Goal: Task Accomplishment & Management: Manage account settings

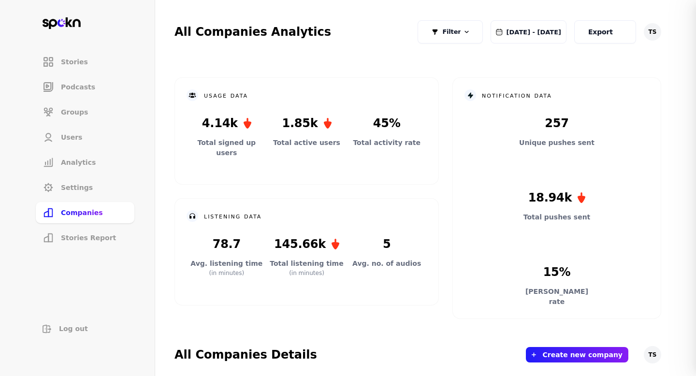
scroll to position [330, 0]
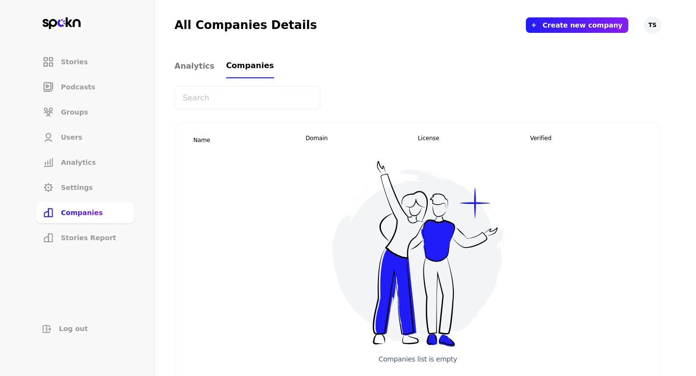
click at [253, 100] on input "text" at bounding box center [248, 97] width 146 height 23
click at [217, 98] on input "Modern health" at bounding box center [248, 97] width 146 height 23
click at [222, 98] on input "Modern health" at bounding box center [248, 97] width 146 height 23
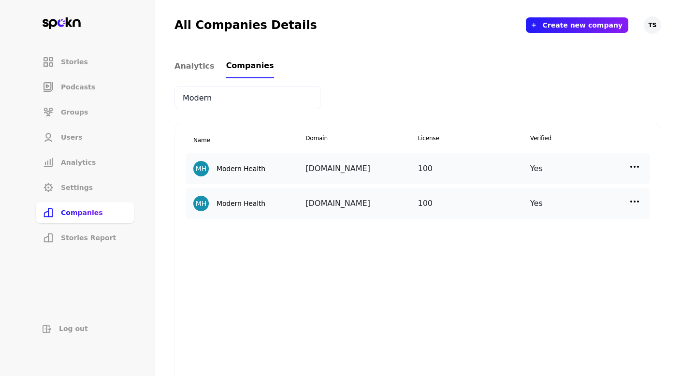
type input "Modern"
click at [633, 205] on img at bounding box center [635, 202] width 12 height 12
drag, startPoint x: 570, startPoint y: 243, endPoint x: 572, endPoint y: 220, distance: 22.8
click at [572, 220] on div "Edit Manage Users" at bounding box center [553, 233] width 97 height 45
click at [572, 219] on div "Edit" at bounding box center [553, 222] width 97 height 23
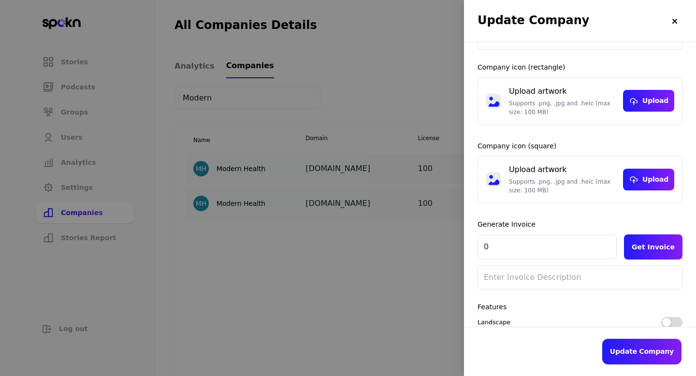
scroll to position [165, 0]
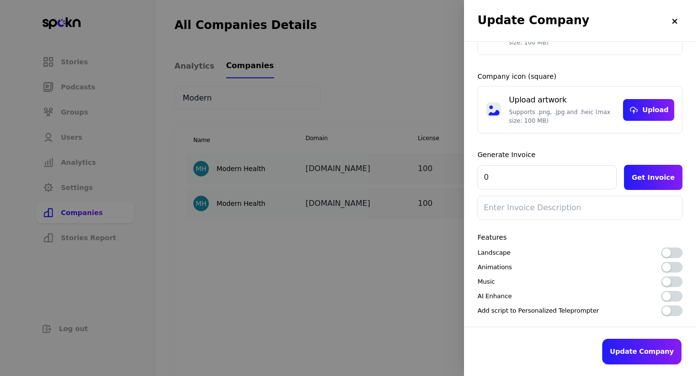
click at [442, 250] on div at bounding box center [348, 188] width 696 height 376
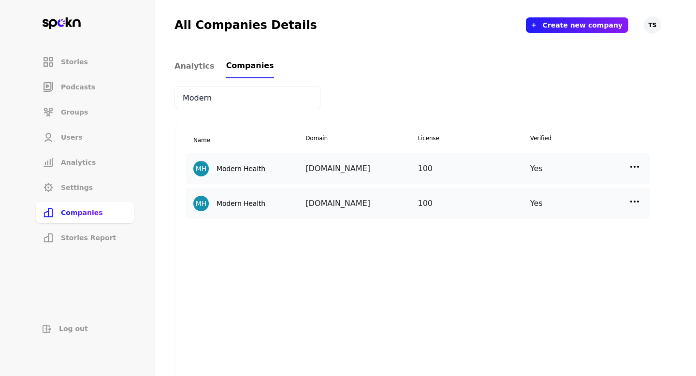
click at [636, 160] on div "MH Modern Health [DOMAIN_NAME] 100 Yes" at bounding box center [418, 168] width 465 height 31
click at [636, 162] on img at bounding box center [635, 167] width 12 height 12
click at [561, 191] on div "Edit" at bounding box center [553, 187] width 97 height 23
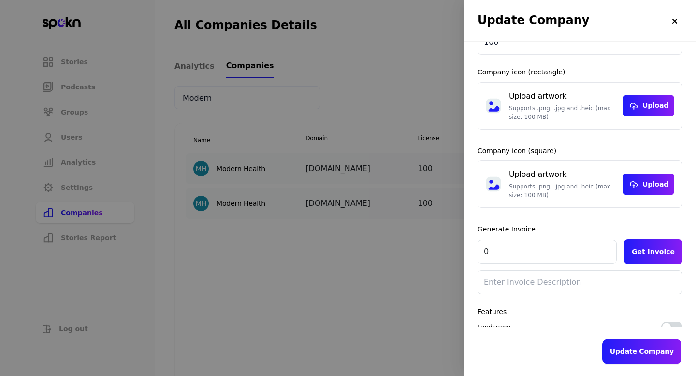
scroll to position [165, 0]
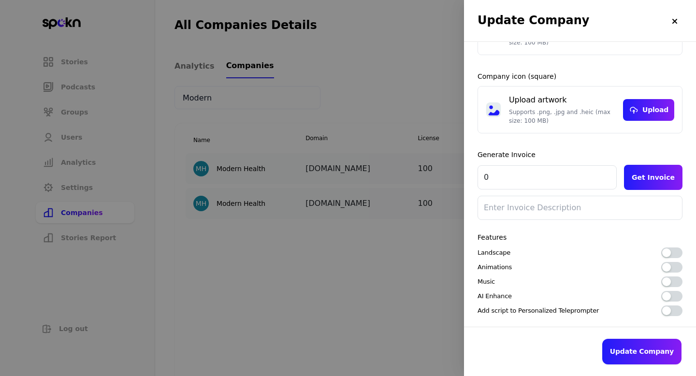
click at [416, 267] on div at bounding box center [348, 188] width 696 height 376
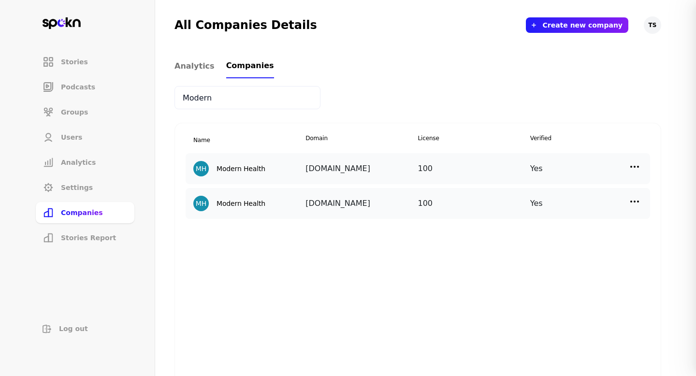
scroll to position [90, 0]
